Goal: Check status: Check status

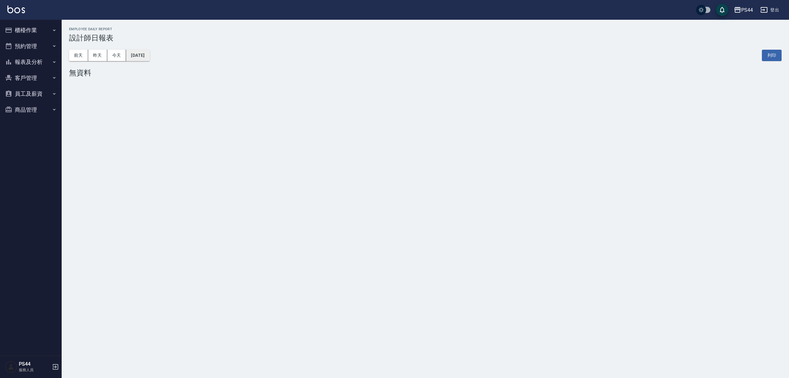
click at [147, 56] on button "[DATE]" at bounding box center [137, 55] width 23 height 11
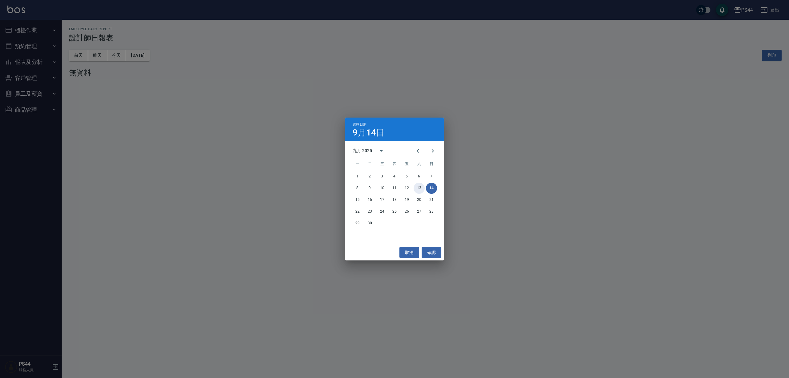
drag, startPoint x: 417, startPoint y: 189, endPoint x: 421, endPoint y: 188, distance: 4.2
click at [418, 189] on button "13" at bounding box center [419, 188] width 11 height 11
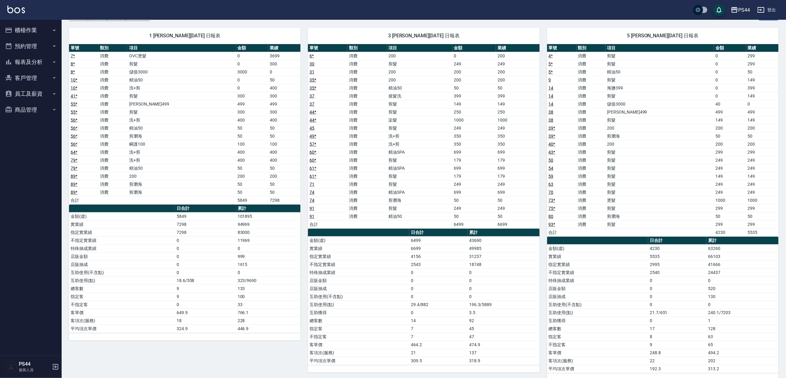
scroll to position [41, 0]
drag, startPoint x: 712, startPoint y: 279, endPoint x: 720, endPoint y: 278, distance: 8.7
click at [720, 278] on tbody "金額(虛) 4230 63260 實業績 5535 66103 指定實業績 2995 41666 不指定實業績 2540 24437 特殊抽成業績 0 0 店…" at bounding box center [663, 308] width 232 height 128
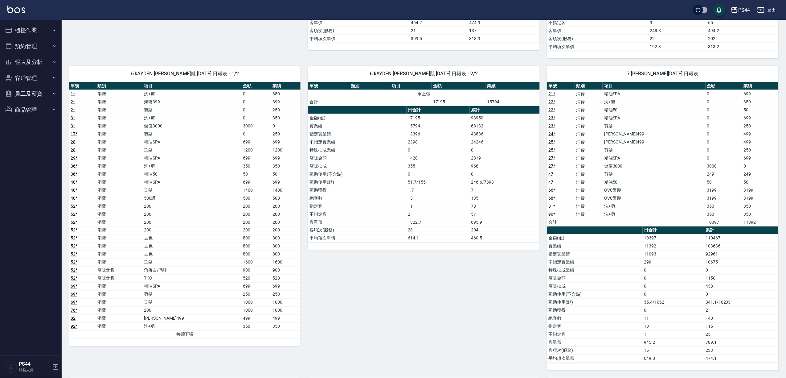
scroll to position [370, 0]
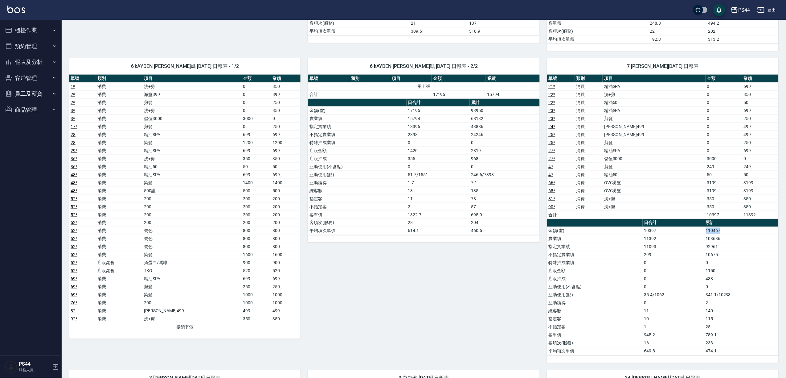
drag, startPoint x: 693, startPoint y: 233, endPoint x: 742, endPoint y: 239, distance: 48.8
click at [742, 235] on tr "金額(虛) 10397 110467" at bounding box center [663, 231] width 232 height 8
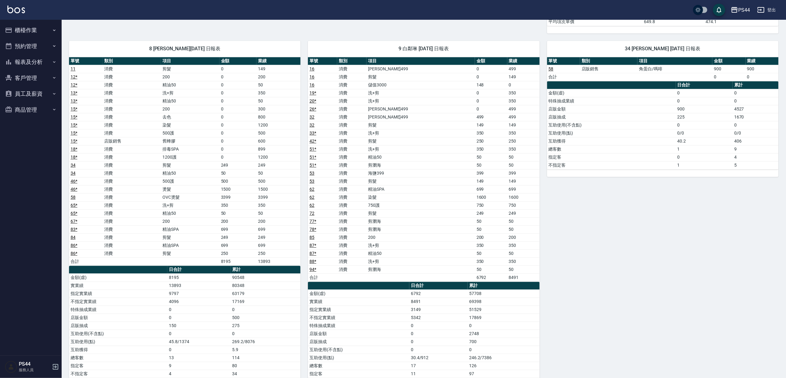
scroll to position [758, 0]
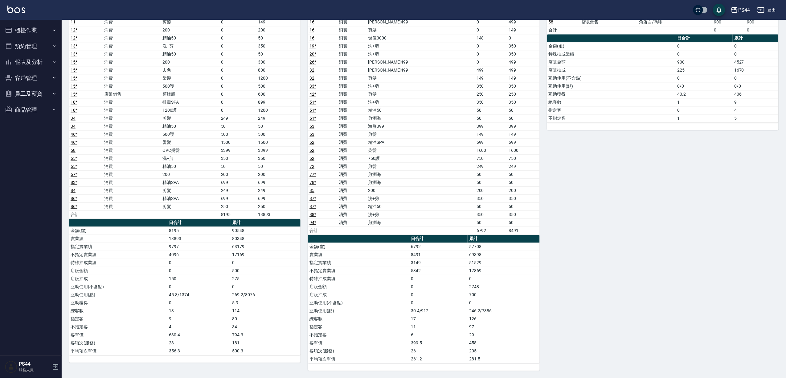
click at [486, 256] on td "69398" at bounding box center [504, 254] width 72 height 8
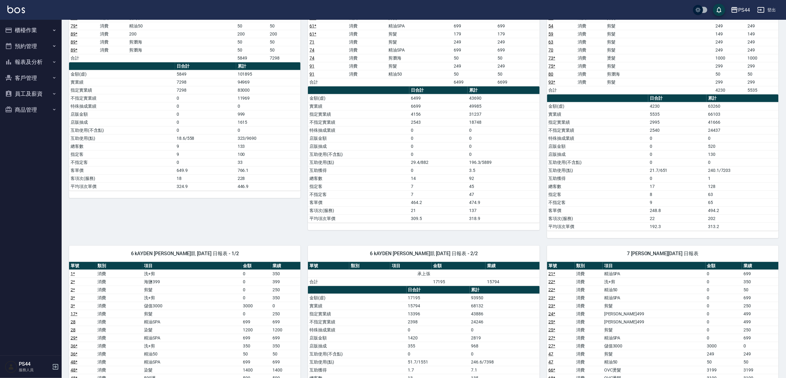
scroll to position [0, 0]
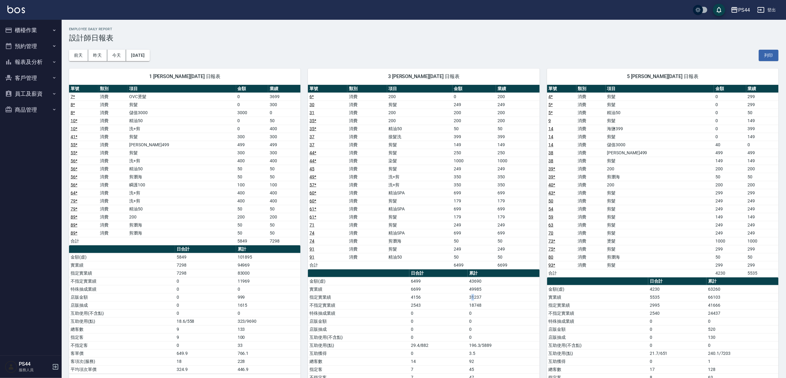
drag, startPoint x: 474, startPoint y: 298, endPoint x: 573, endPoint y: 295, distance: 99.3
click at [476, 296] on td "31237" at bounding box center [504, 297] width 72 height 8
drag, startPoint x: 705, startPoint y: 303, endPoint x: 735, endPoint y: 302, distance: 30.5
click at [735, 301] on tr "實業績 5535 66103" at bounding box center [663, 297] width 232 height 8
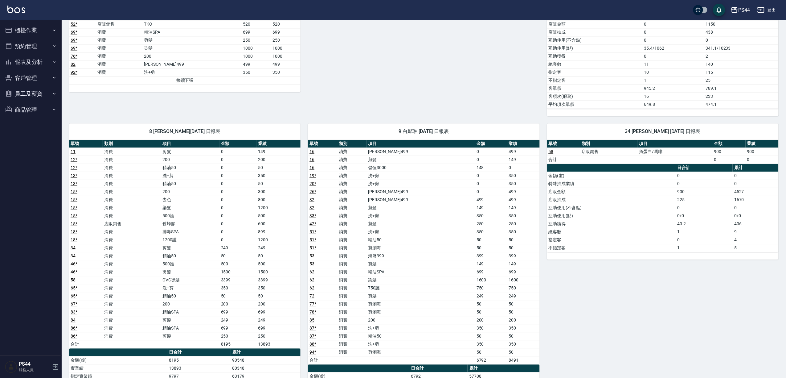
scroll to position [758, 0]
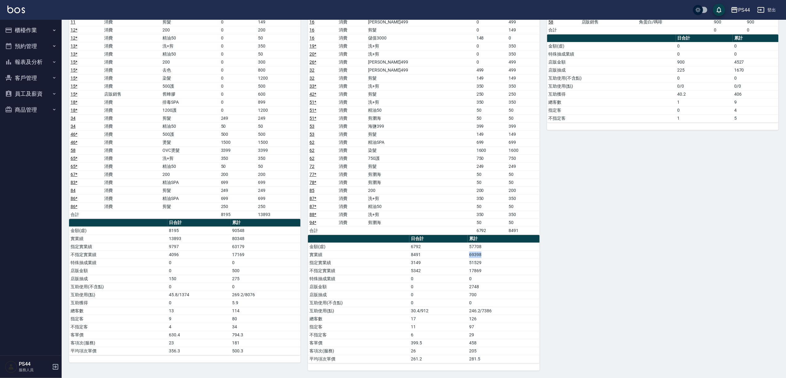
drag, startPoint x: 466, startPoint y: 251, endPoint x: 485, endPoint y: 253, distance: 18.6
click at [485, 253] on tr "實業績 8491 69398" at bounding box center [424, 254] width 232 height 8
drag, startPoint x: 475, startPoint y: 248, endPoint x: 496, endPoint y: 248, distance: 20.7
click at [496, 248] on td "57708" at bounding box center [504, 246] width 72 height 8
click at [494, 266] on td "17869" at bounding box center [504, 270] width 72 height 8
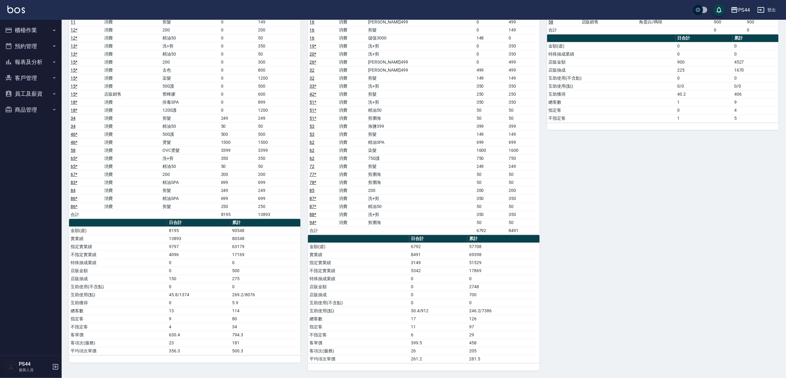
drag, startPoint x: 244, startPoint y: 230, endPoint x: 254, endPoint y: 230, distance: 9.6
click at [251, 230] on td "90548" at bounding box center [266, 230] width 70 height 8
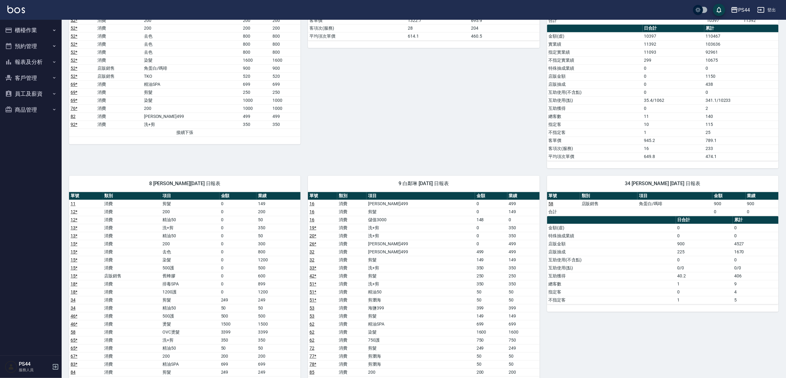
scroll to position [470, 0]
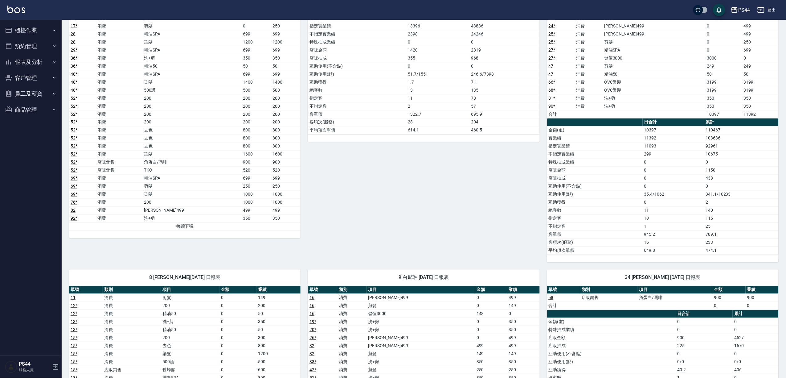
click at [40, 59] on button "報表及分析" at bounding box center [30, 62] width 57 height 16
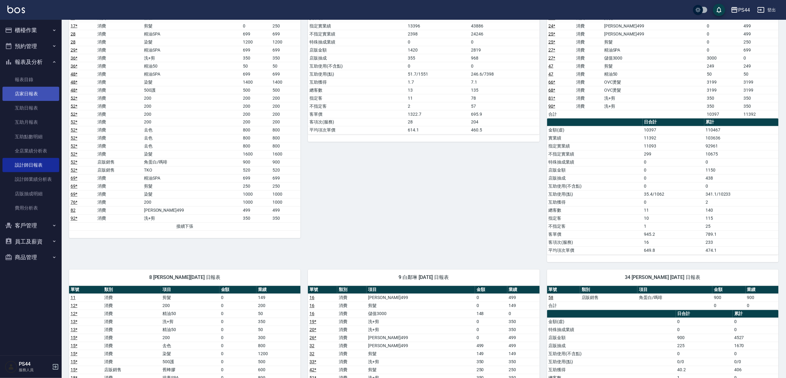
click at [29, 96] on link "店家日報表" at bounding box center [30, 94] width 57 height 14
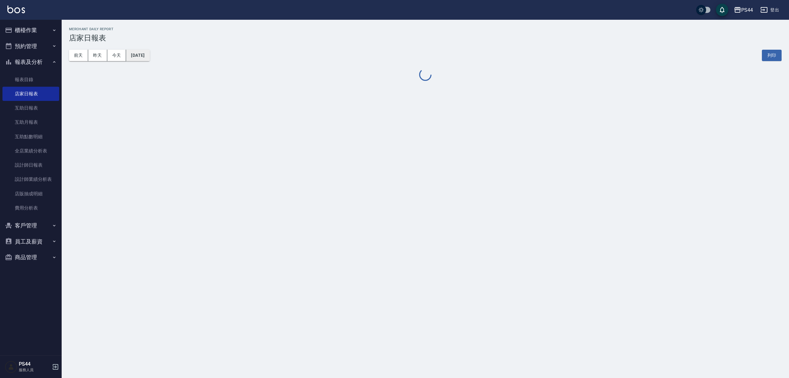
click at [142, 57] on button "[DATE]" at bounding box center [137, 55] width 23 height 11
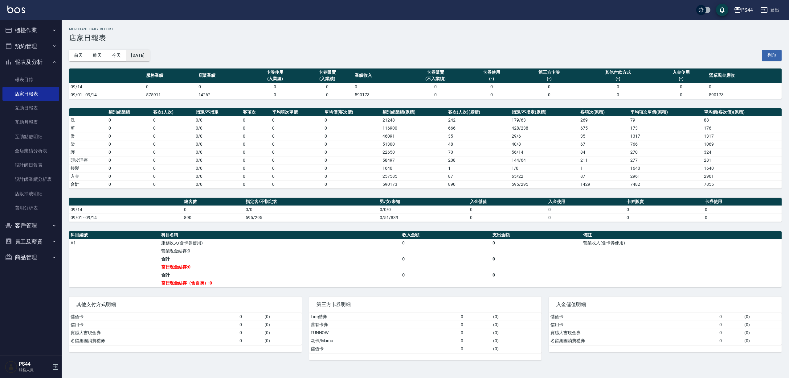
click at [150, 60] on button "[DATE]" at bounding box center [137, 55] width 23 height 11
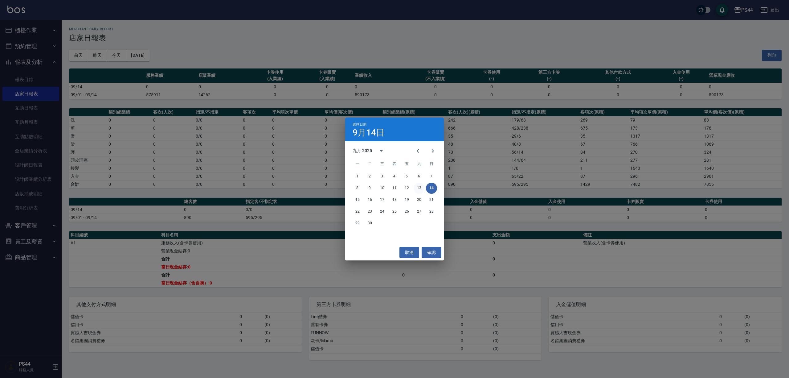
click at [423, 187] on button "13" at bounding box center [419, 188] width 11 height 11
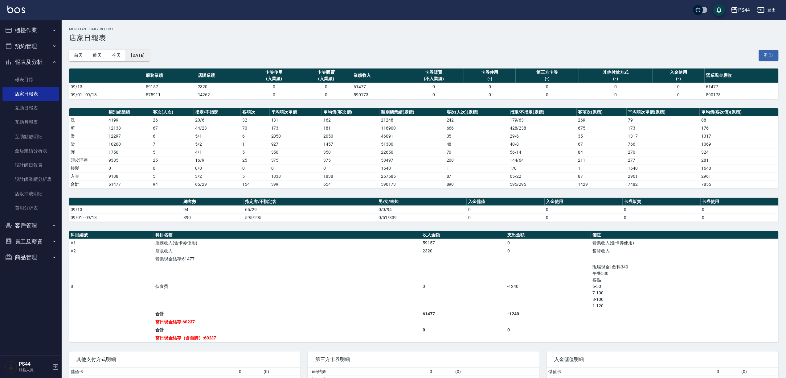
click at [150, 57] on button "[DATE]" at bounding box center [137, 55] width 23 height 11
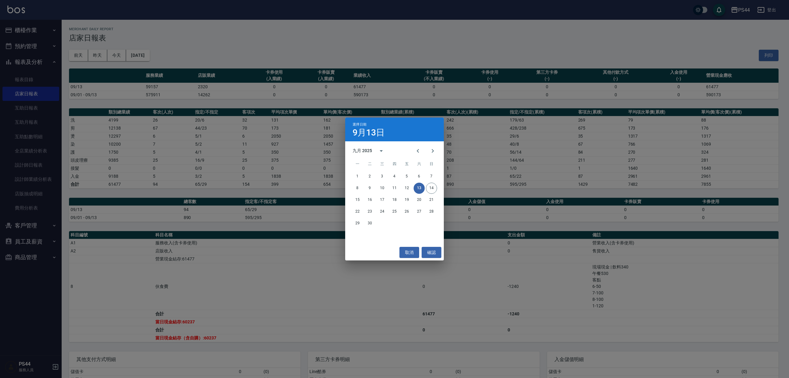
click at [511, 293] on div "選擇日期 9月13日 九月 2025 一 二 三 四 五 六 日 1 2 3 4 5 6 7 8 9 10 11 12 13 14 15 16 17 18 1…" at bounding box center [394, 189] width 789 height 378
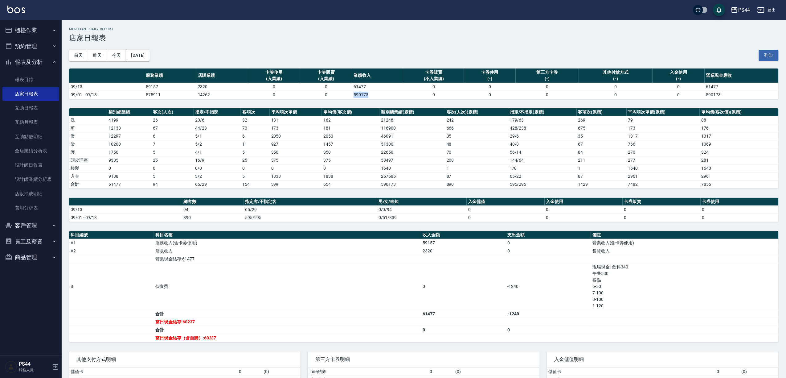
drag, startPoint x: 377, startPoint y: 98, endPoint x: 297, endPoint y: 82, distance: 81.7
click at [328, 98] on tr "09/01 - 09/13 575911 14262 0 0 590173 0 0 0 0 0 590173" at bounding box center [424, 95] width 710 height 8
click at [150, 56] on button "[DATE]" at bounding box center [137, 55] width 23 height 11
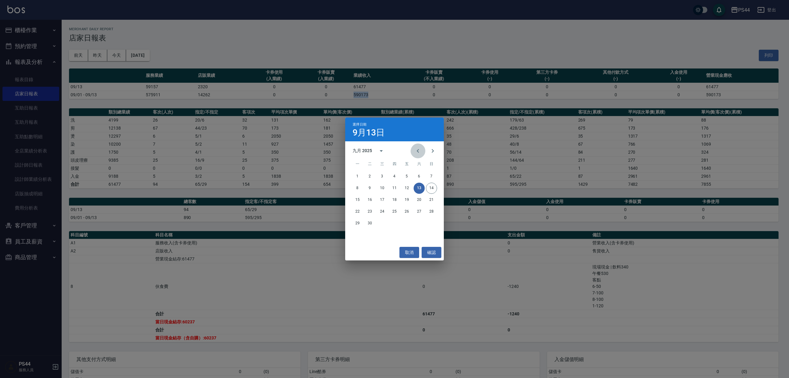
click at [417, 148] on icon "Previous month" at bounding box center [417, 150] width 7 height 7
click at [385, 199] on button "13" at bounding box center [382, 199] width 11 height 11
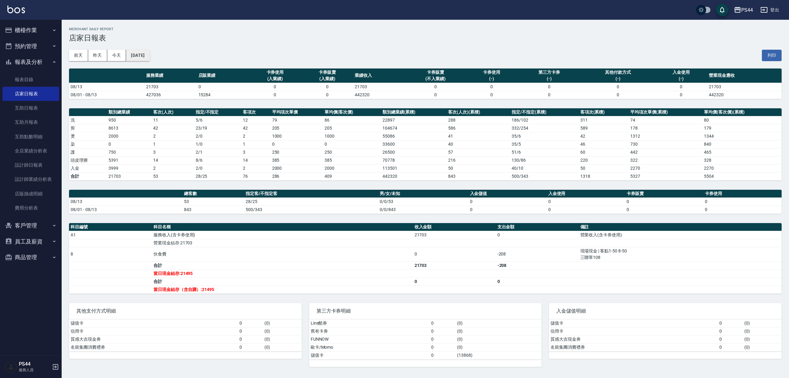
click at [150, 55] on button "[DATE]" at bounding box center [137, 55] width 23 height 11
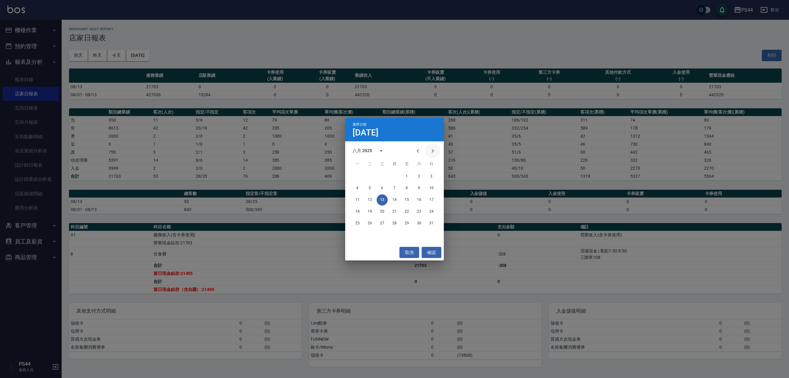
click at [432, 151] on icon "Next month" at bounding box center [433, 151] width 2 height 4
click at [417, 190] on button "13" at bounding box center [419, 188] width 11 height 11
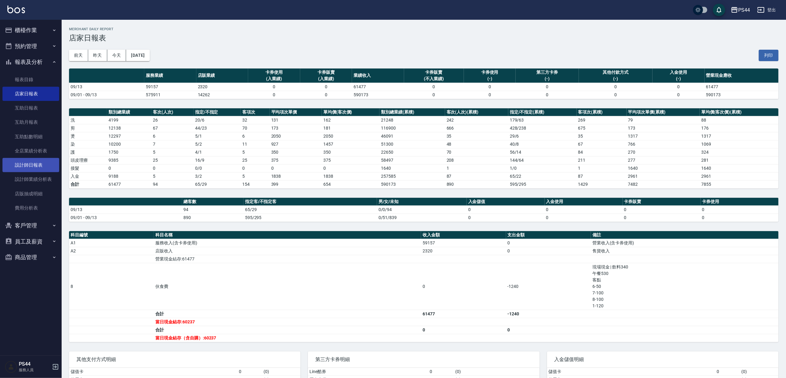
click at [45, 169] on link "設計師日報表" at bounding box center [30, 165] width 57 height 14
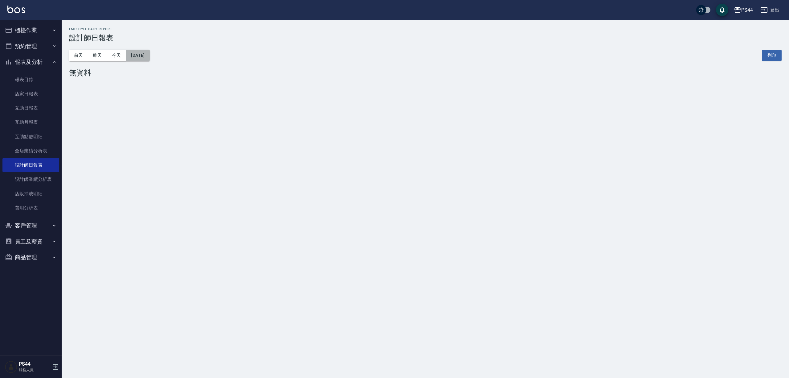
click at [142, 51] on button "[DATE]" at bounding box center [137, 55] width 23 height 11
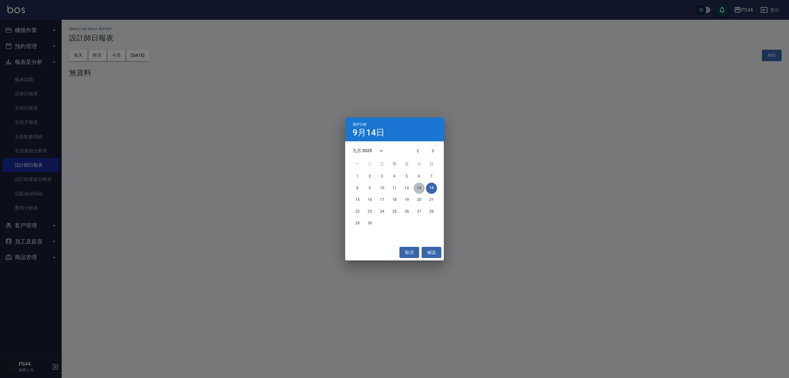
click at [421, 189] on button "13" at bounding box center [419, 188] width 11 height 11
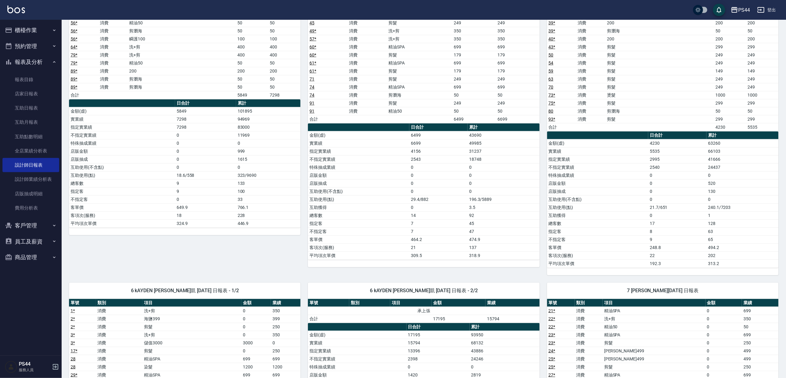
scroll to position [164, 0]
